Goal: Find specific page/section: Find specific page/section

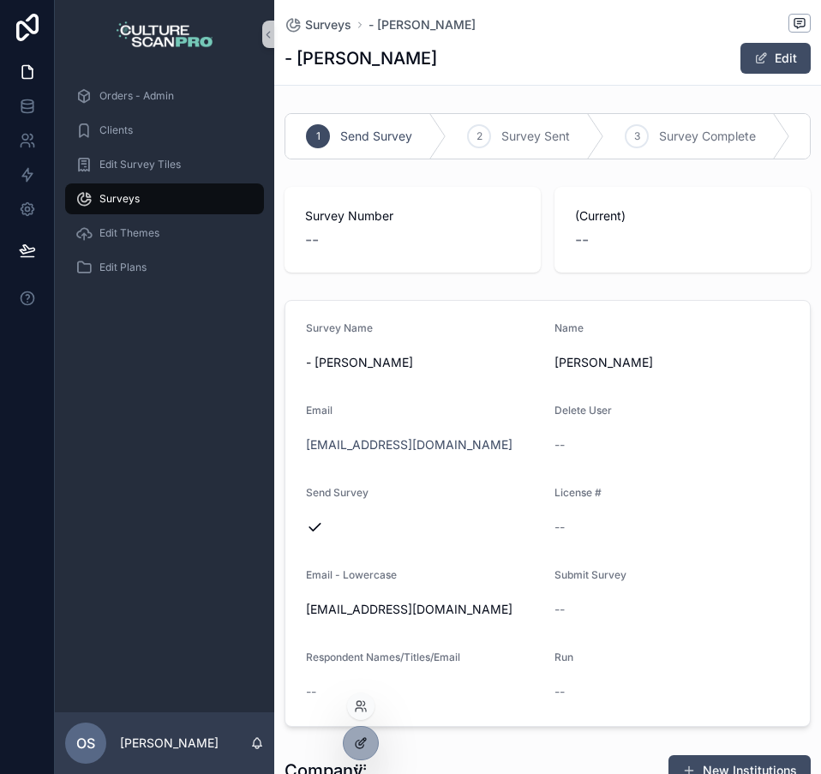
click at [356, 748] on icon at bounding box center [361, 743] width 14 height 14
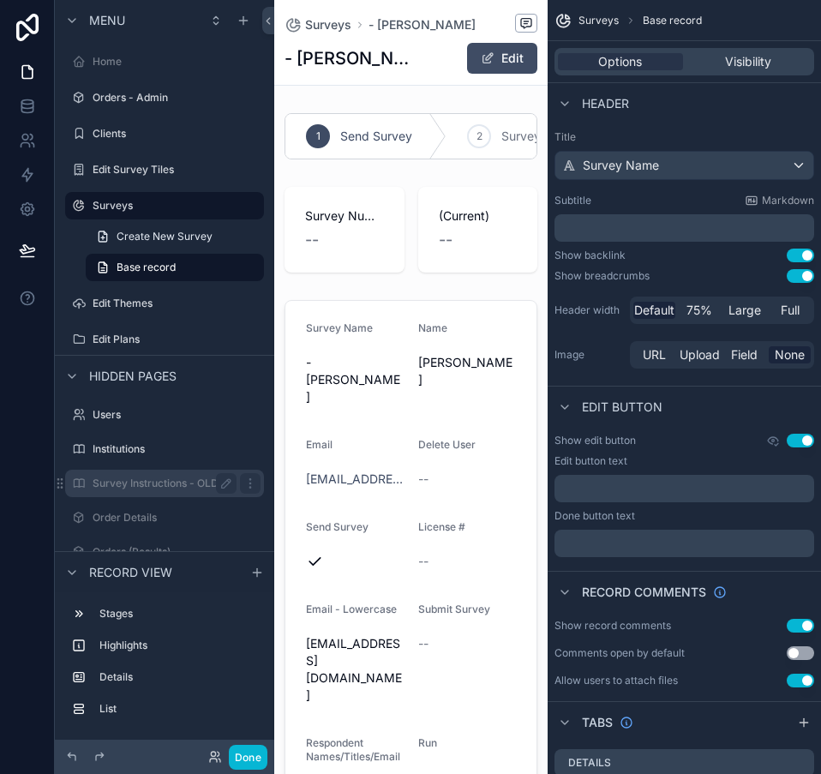
click at [164, 472] on div "Survey Instructions - OLD" at bounding box center [165, 483] width 192 height 27
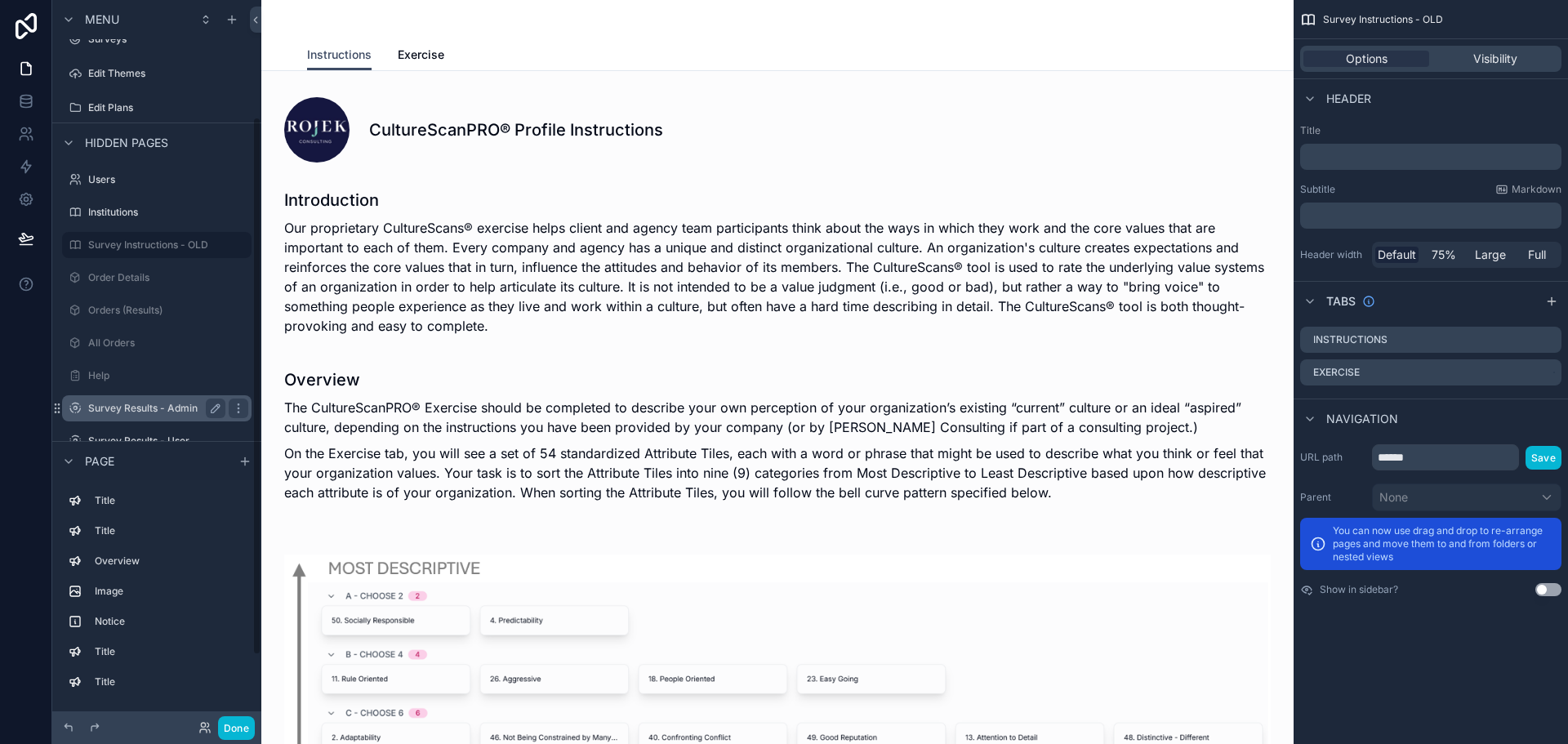
scroll to position [151, 0]
